Goal: Complete application form

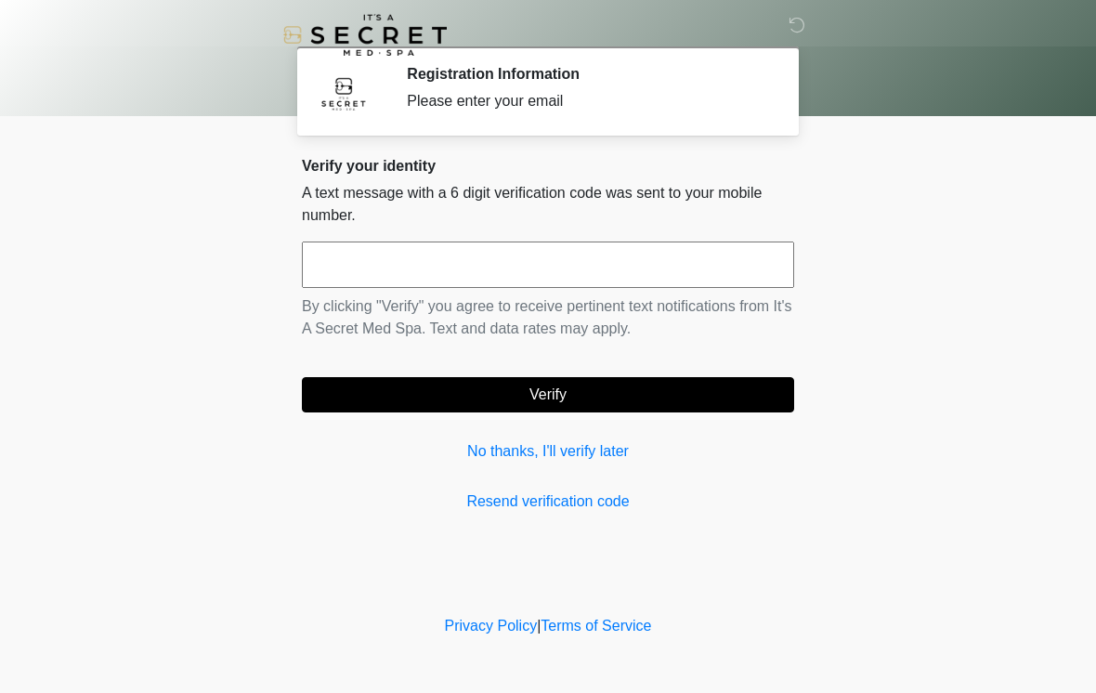
click at [643, 282] on input "text" at bounding box center [548, 264] width 492 height 46
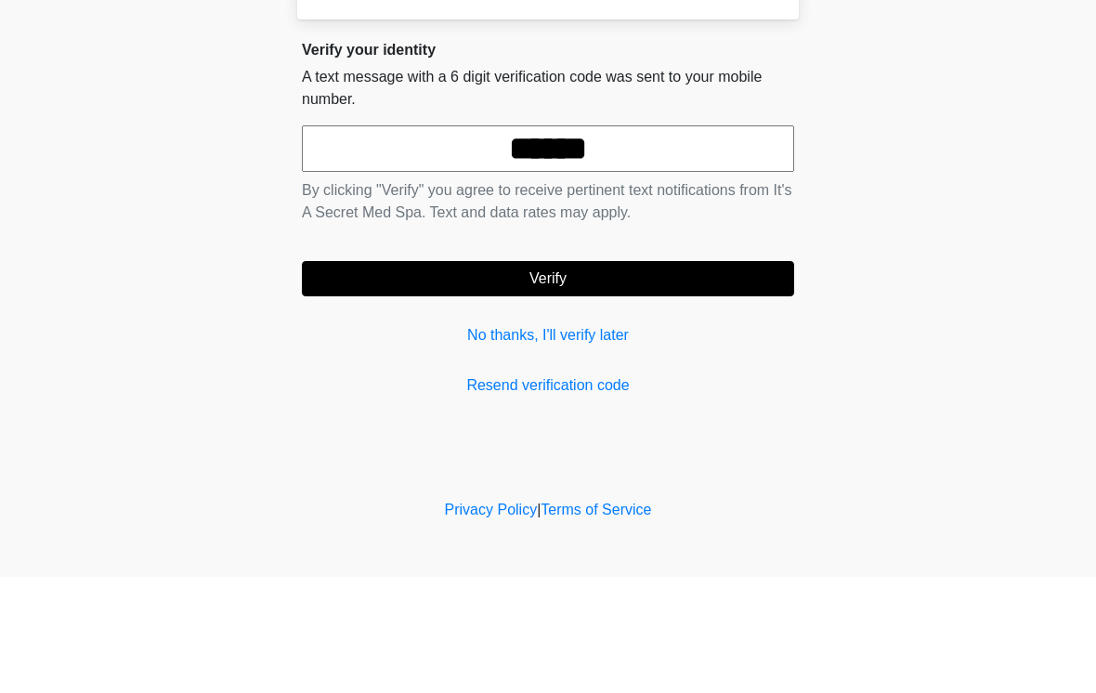
type input "******"
click at [715, 377] on button "Verify" at bounding box center [548, 394] width 492 height 35
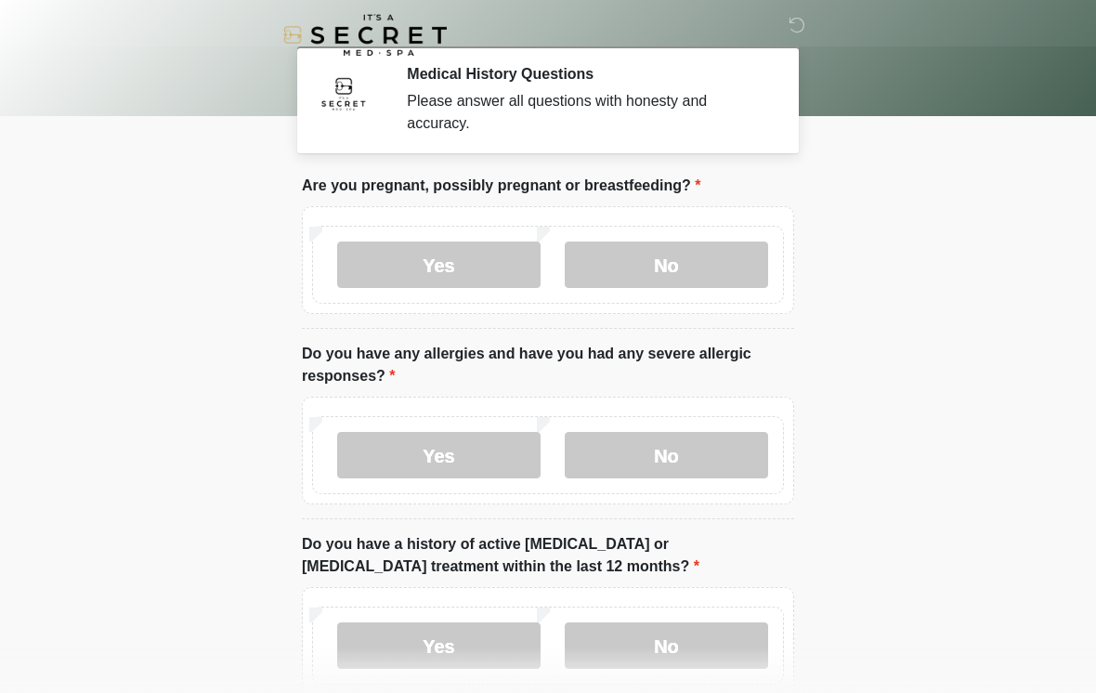
click at [704, 265] on label "No" at bounding box center [666, 264] width 203 height 46
click at [732, 456] on label "No" at bounding box center [666, 455] width 203 height 46
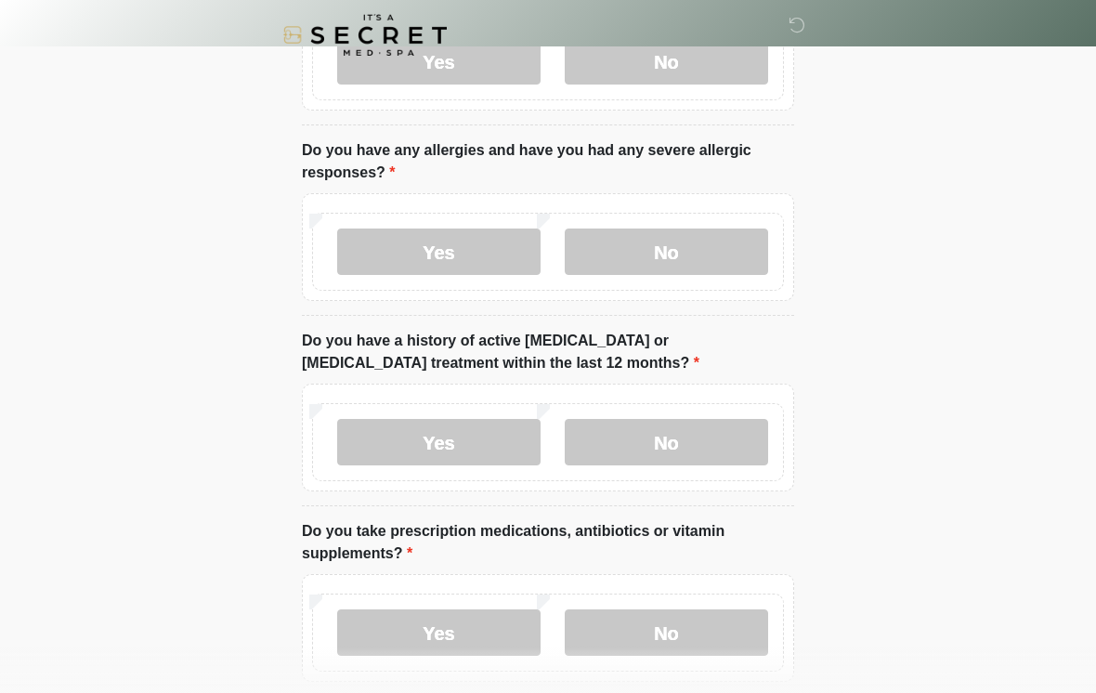
click at [745, 442] on label "No" at bounding box center [666, 442] width 203 height 46
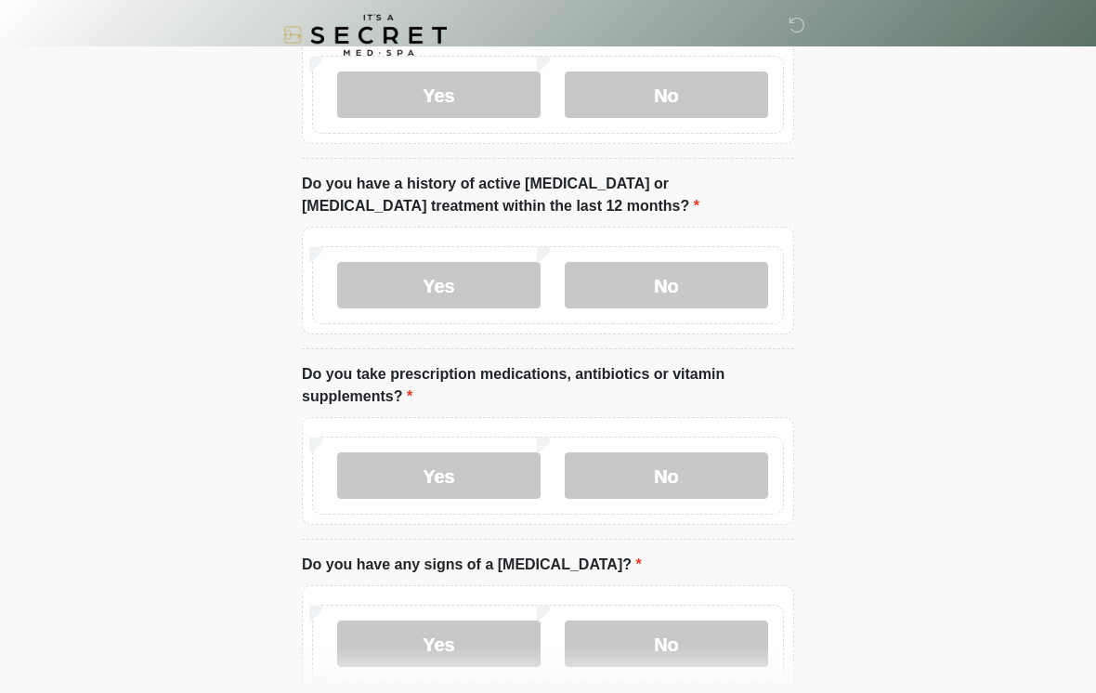
scroll to position [363, 0]
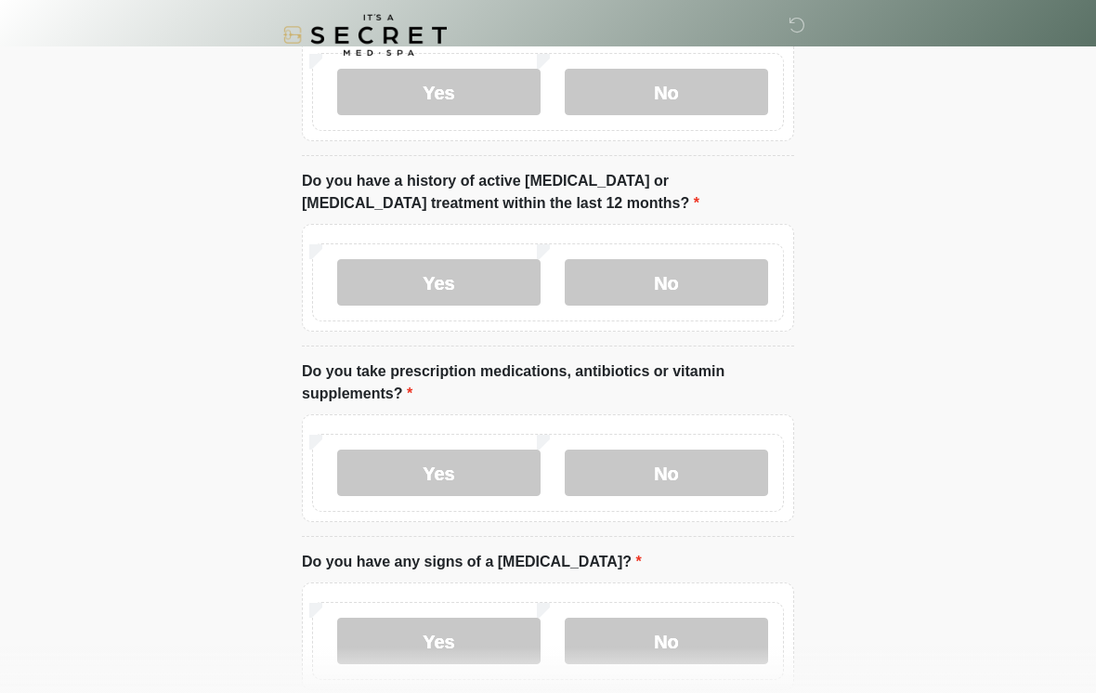
click at [742, 475] on label "No" at bounding box center [666, 472] width 203 height 46
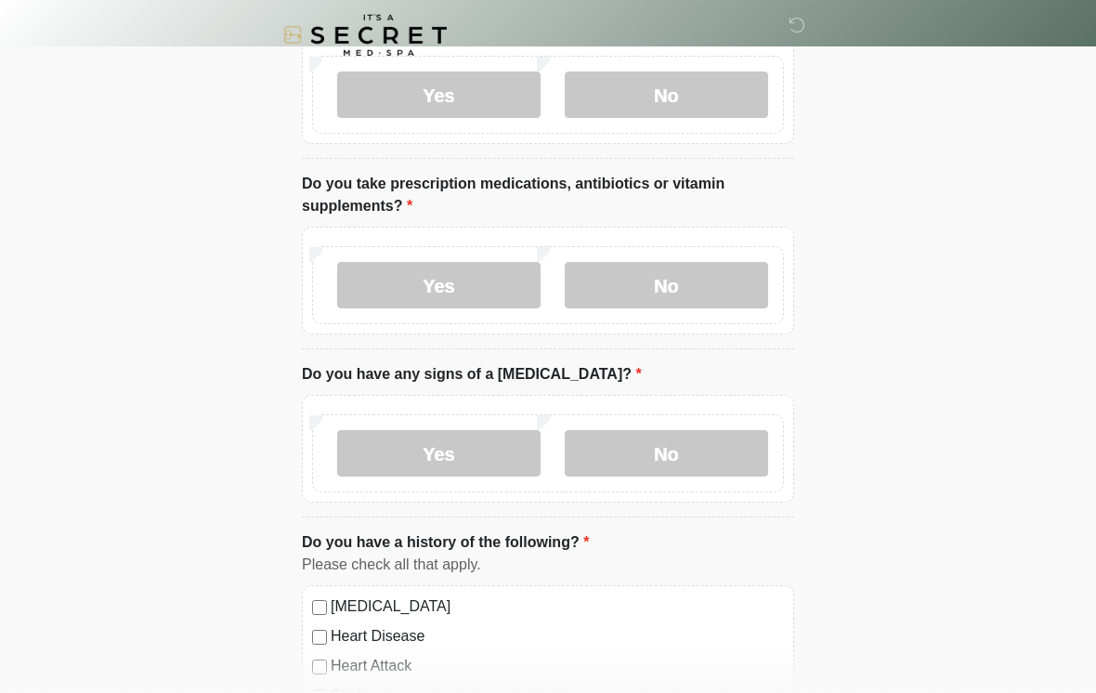
scroll to position [556, 0]
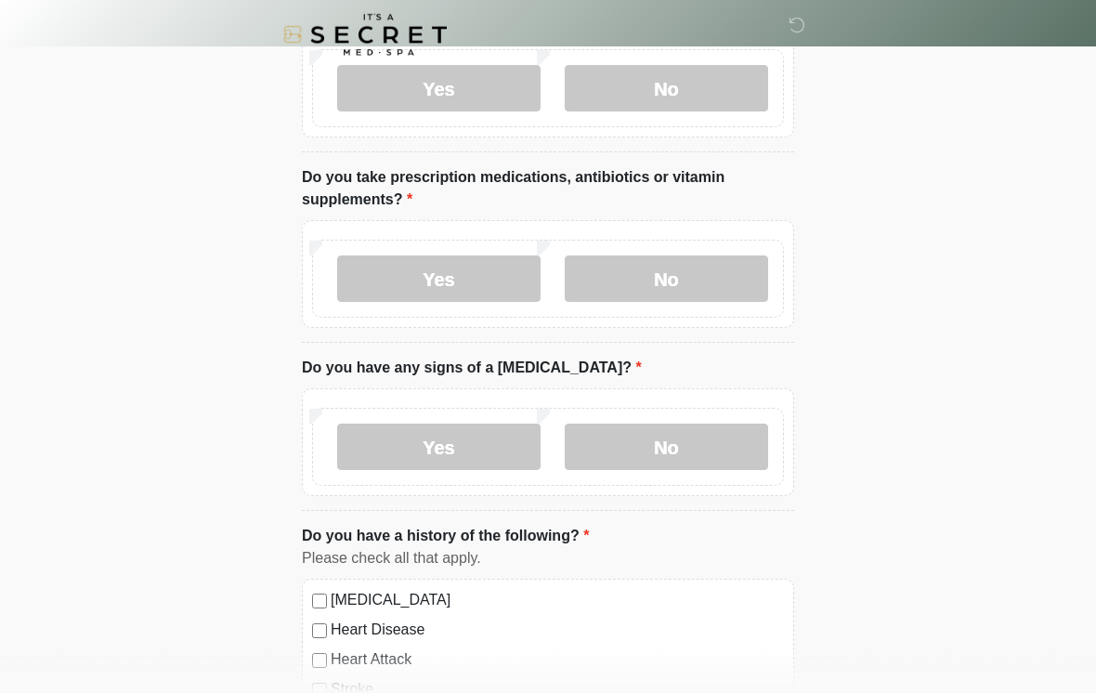
click at [740, 436] on label "No" at bounding box center [666, 447] width 203 height 46
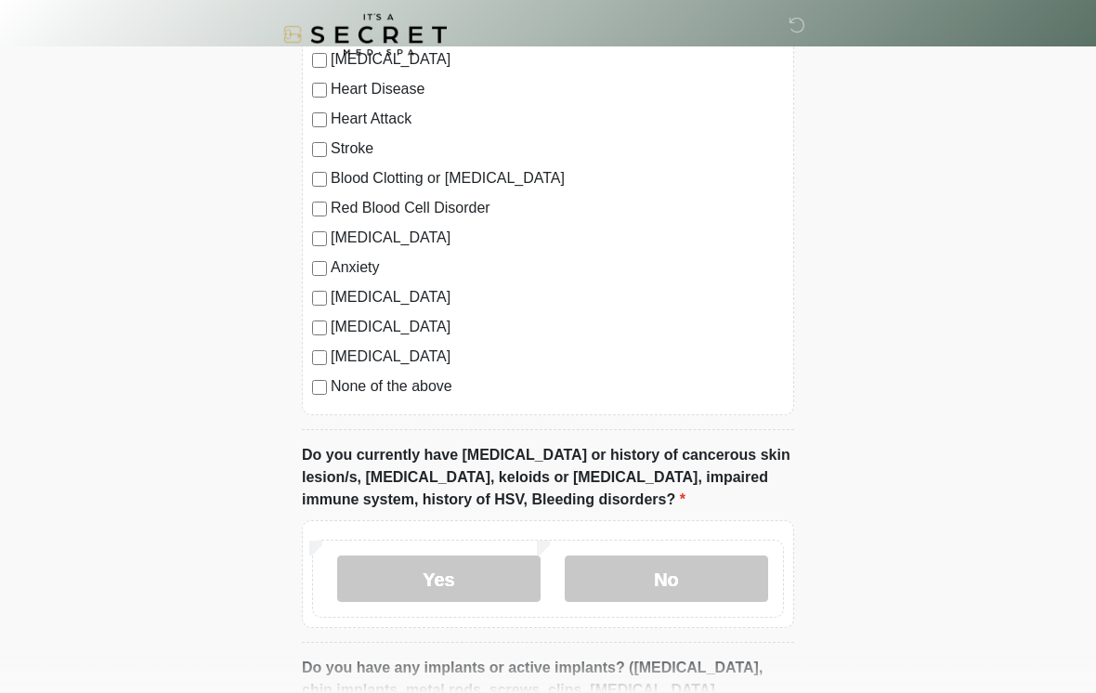
scroll to position [1098, 0]
click at [735, 564] on label "No" at bounding box center [666, 578] width 203 height 46
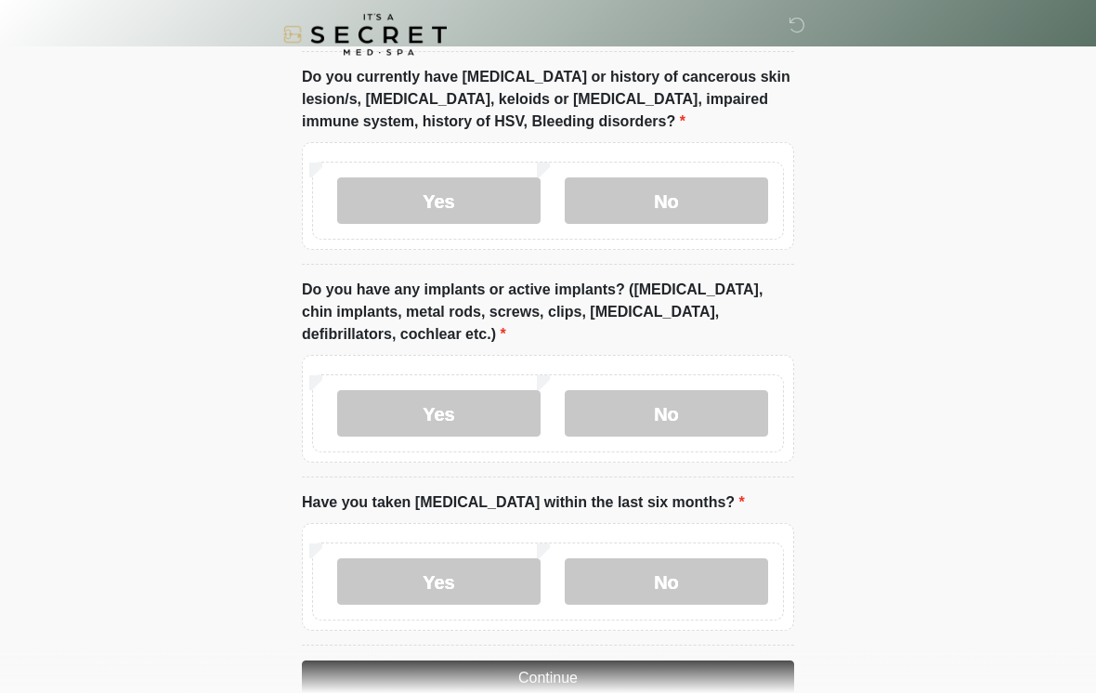
click at [483, 411] on label "Yes" at bounding box center [438, 414] width 203 height 46
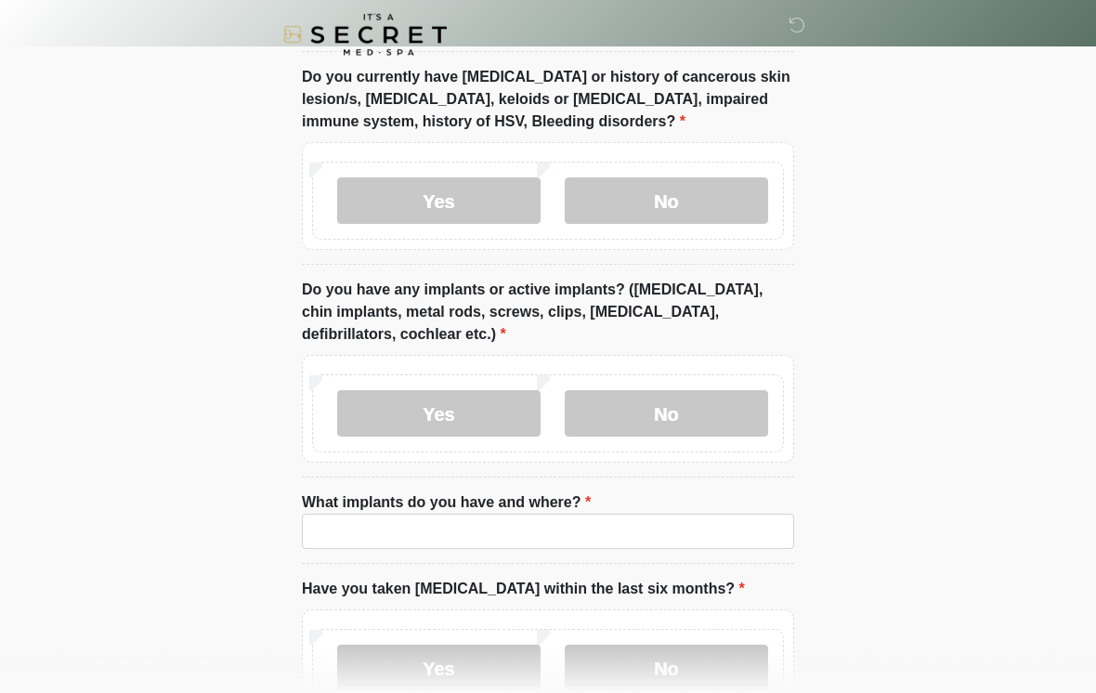
scroll to position [1476, 0]
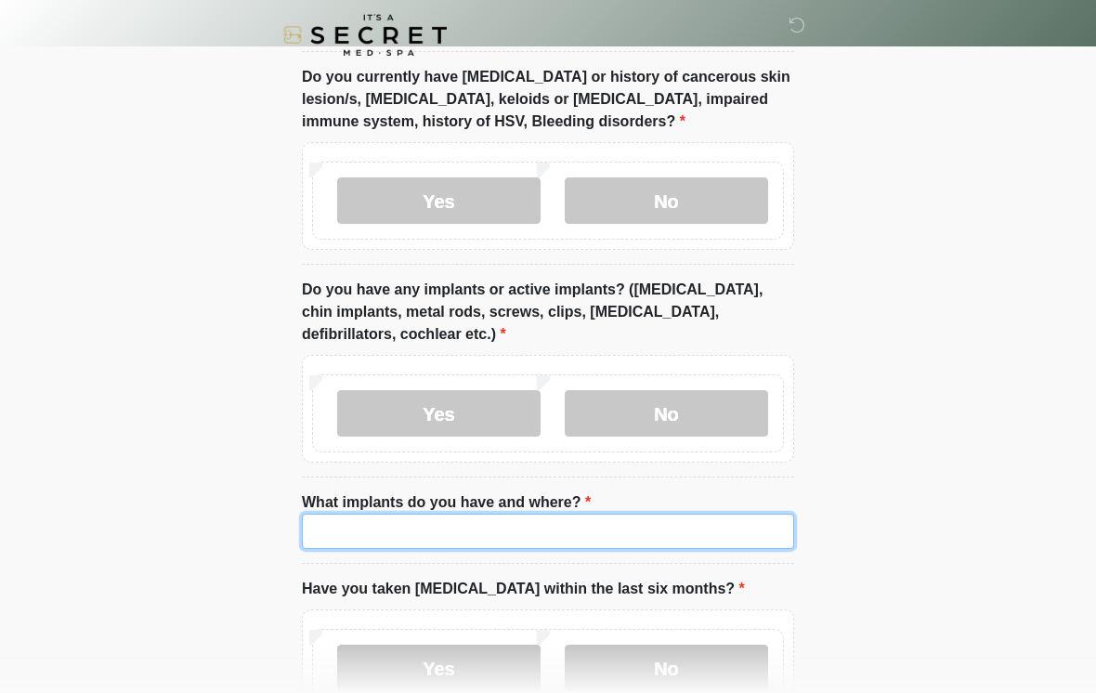
click at [555, 538] on input "What implants do you have and where?" at bounding box center [548, 531] width 492 height 35
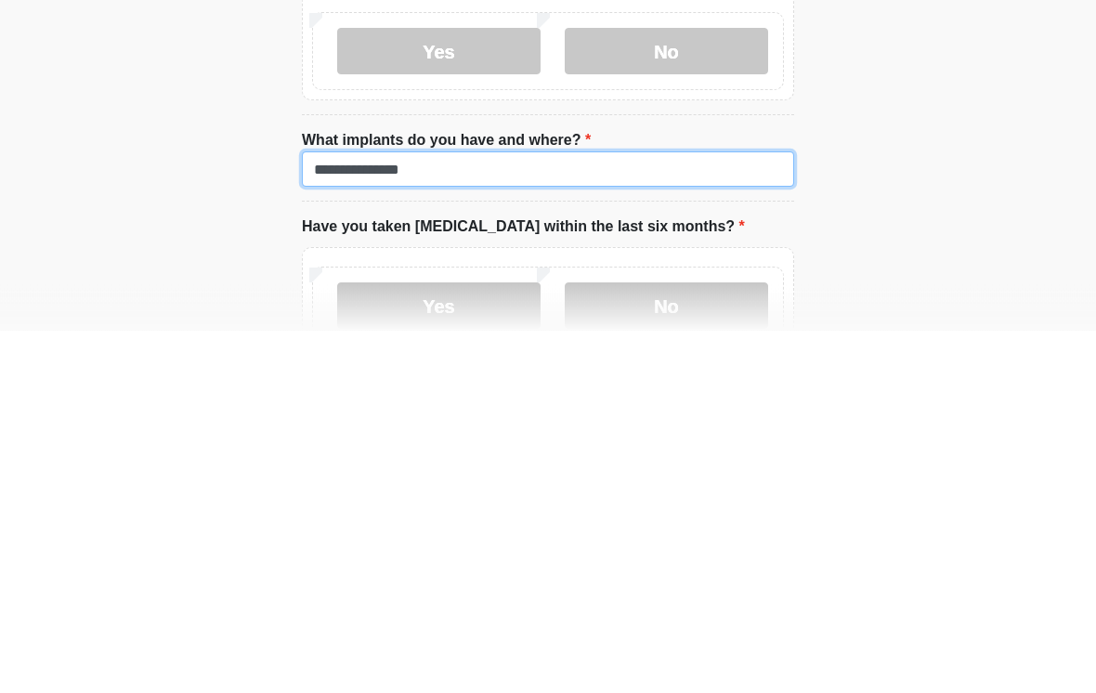
type input "**********"
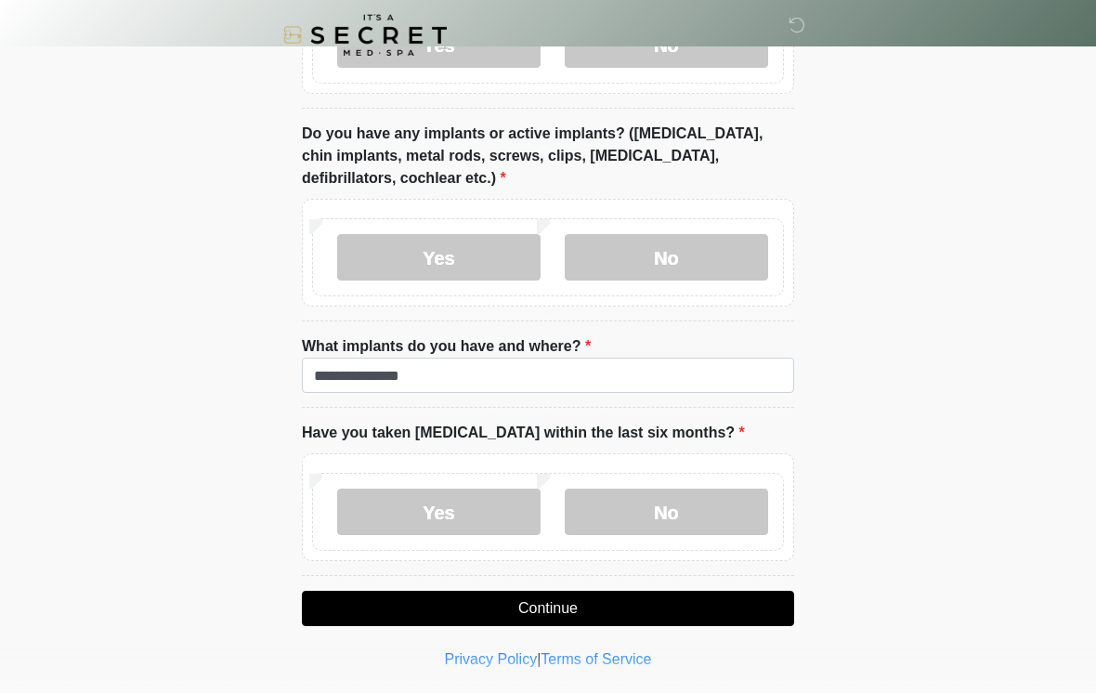
click at [714, 508] on label "No" at bounding box center [666, 511] width 203 height 46
click at [726, 606] on button "Continue" at bounding box center [548, 608] width 492 height 35
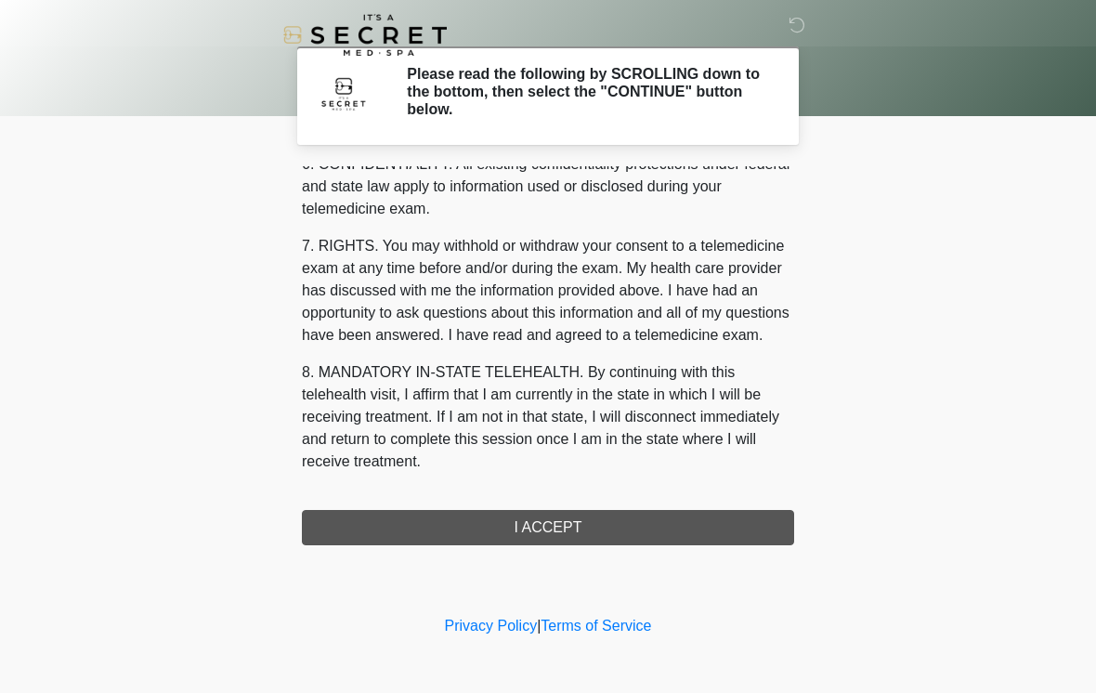
scroll to position [756, 0]
click at [726, 523] on button "I ACCEPT" at bounding box center [548, 527] width 492 height 35
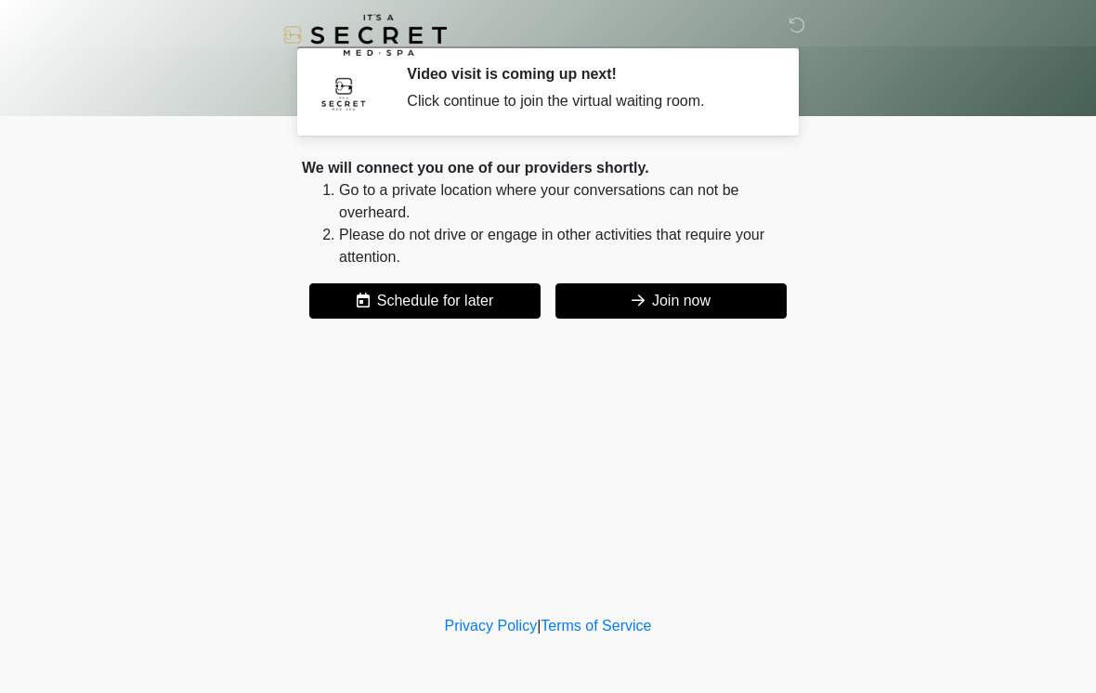
click at [748, 317] on button "Join now" at bounding box center [670, 300] width 231 height 35
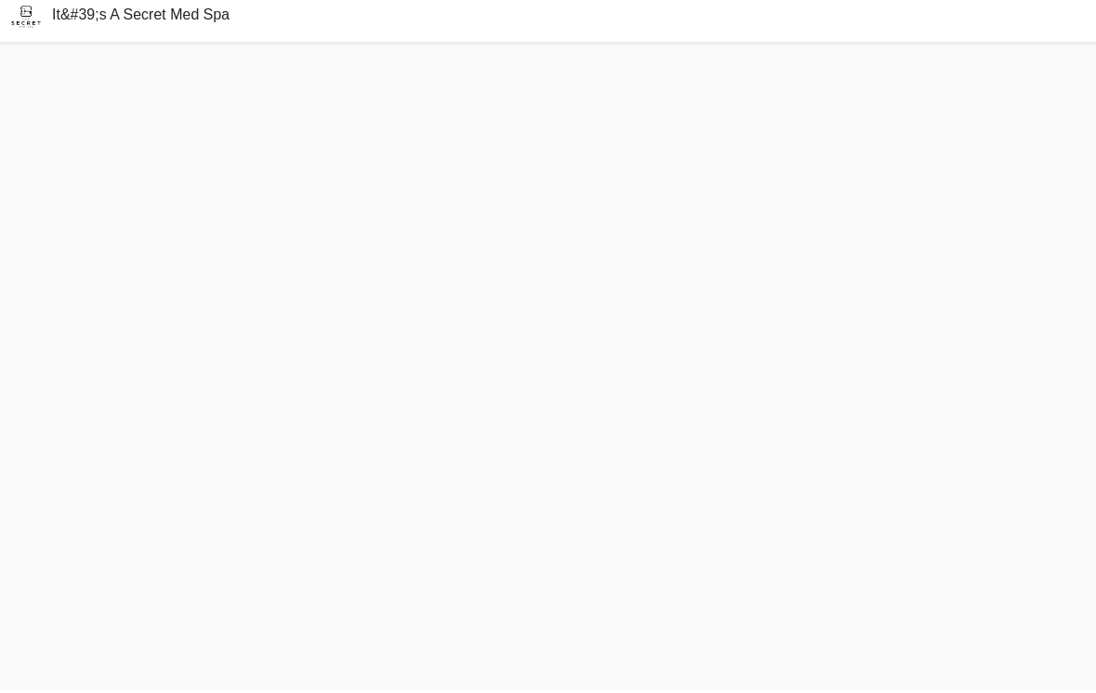
scroll to position [6, 0]
